Goal: Task Accomplishment & Management: Use online tool/utility

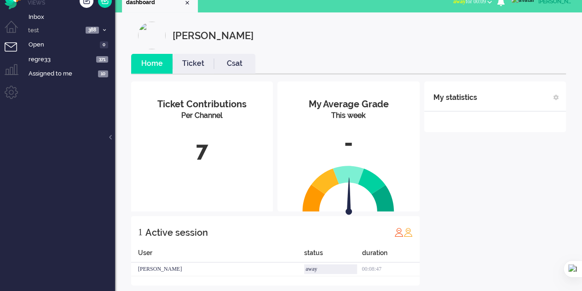
scroll to position [21, 0]
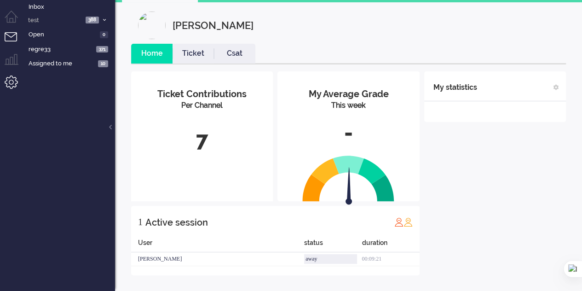
click at [6, 85] on li "Admin menu" at bounding box center [15, 85] width 21 height 21
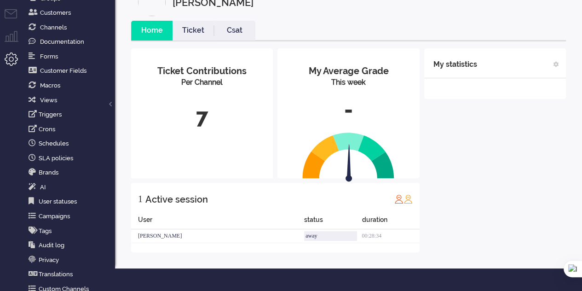
scroll to position [63, 0]
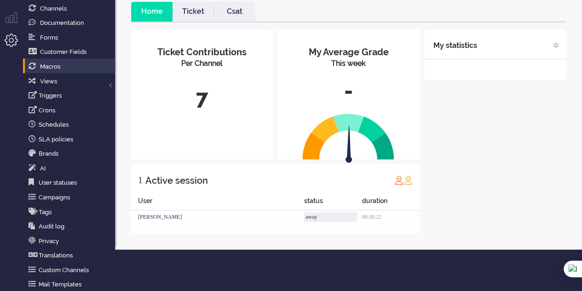
click at [69, 58] on li "Macros" at bounding box center [69, 65] width 92 height 15
click at [71, 68] on link "Macros" at bounding box center [71, 66] width 88 height 10
